Goal: Task Accomplishment & Management: Manage account settings

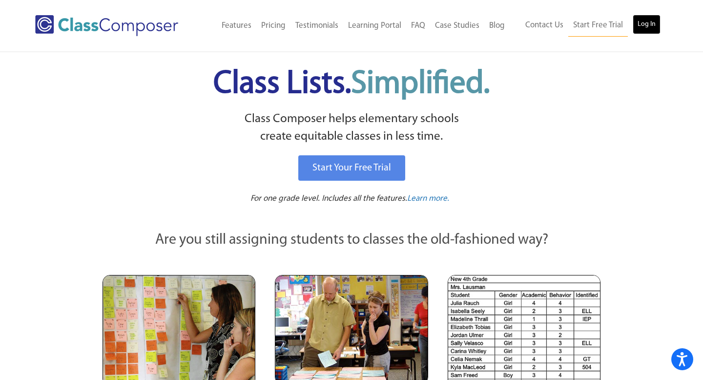
click at [647, 25] on link "Log In" at bounding box center [646, 25] width 28 height 20
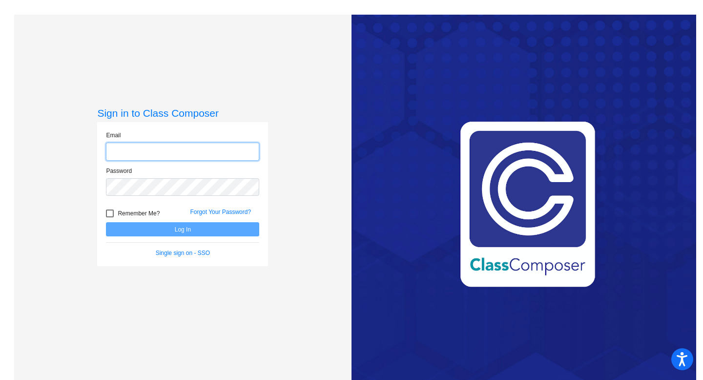
type input "[EMAIL_ADDRESS][DOMAIN_NAME]"
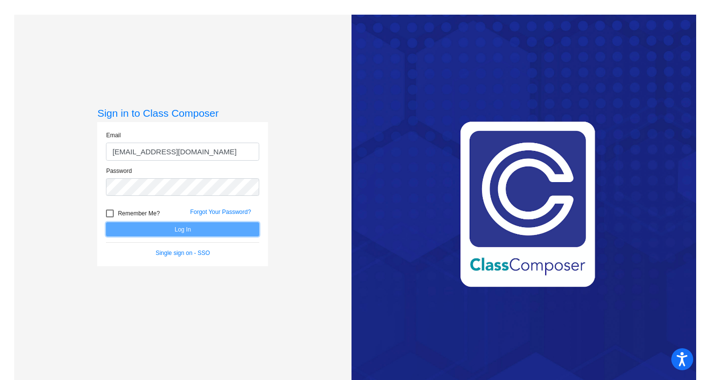
click at [201, 230] on button "Log In" at bounding box center [182, 229] width 153 height 14
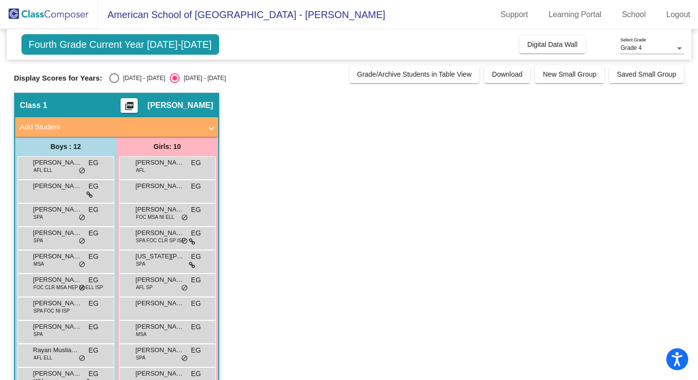
click at [110, 50] on span "Fourth Grade Current Year 2025-2026" at bounding box center [120, 44] width 198 height 20
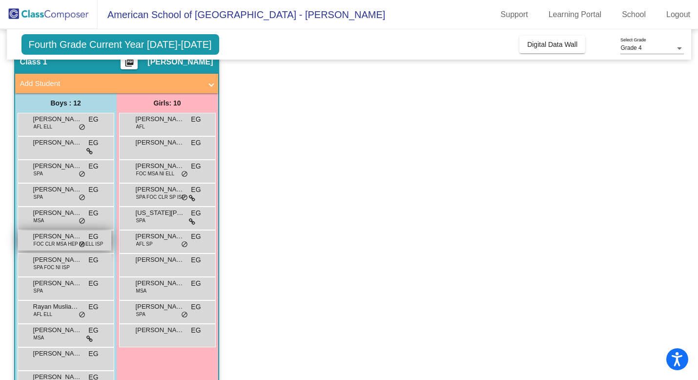
scroll to position [36, 0]
